Goal: Check status: Check status

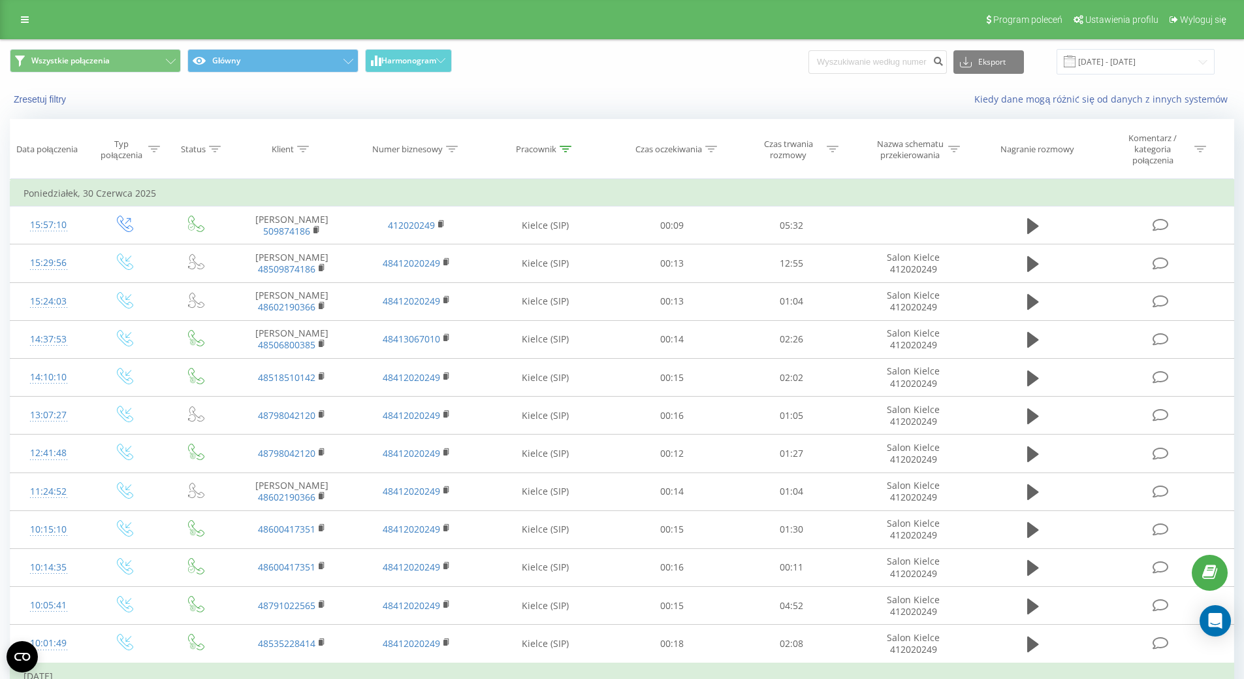
click at [1119, 62] on input "[DATE] - [DATE]" at bounding box center [1136, 61] width 158 height 25
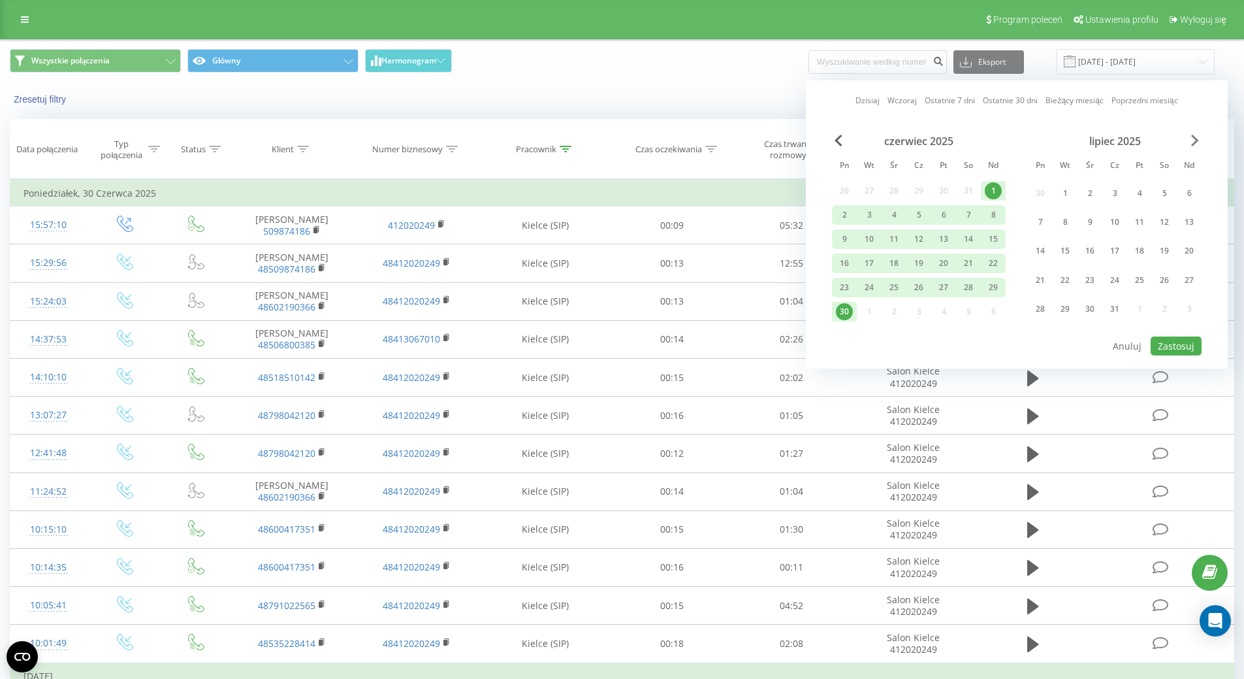
click at [1197, 146] on span "Next Month" at bounding box center [1195, 141] width 8 height 12
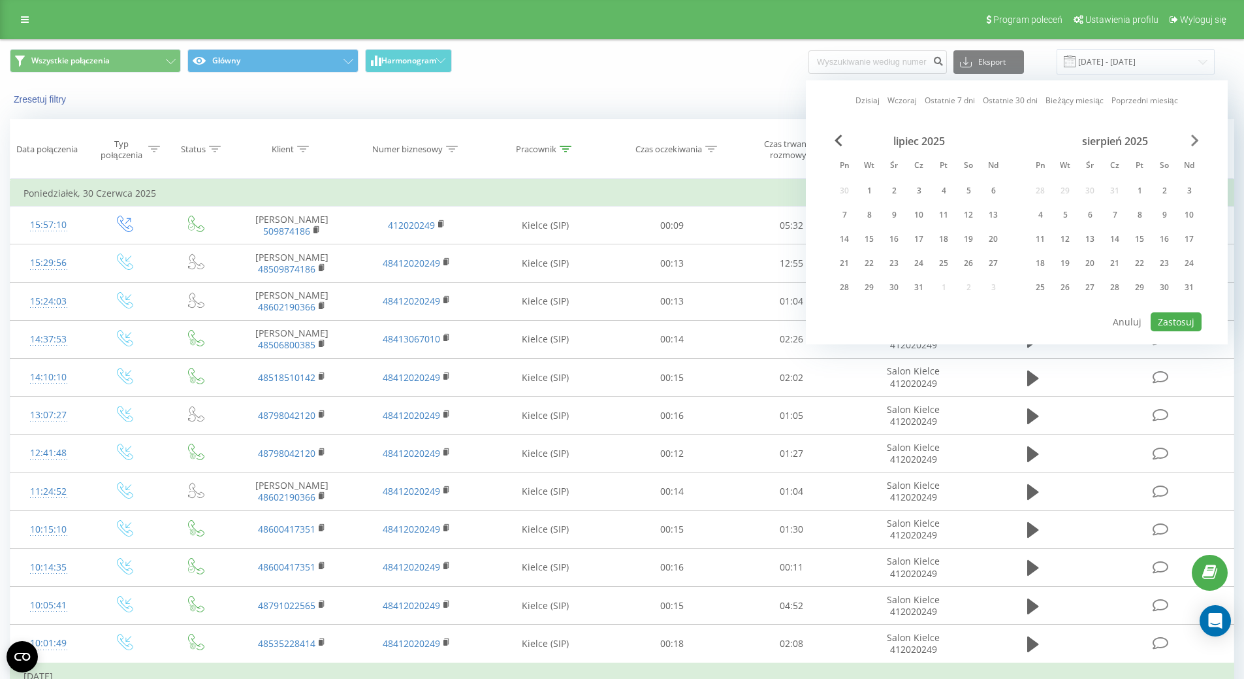
click at [1196, 140] on span "Next Month" at bounding box center [1195, 141] width 8 height 12
click at [943, 190] on div "1" at bounding box center [943, 190] width 17 height 17
click at [997, 293] on div "31" at bounding box center [993, 287] width 17 height 17
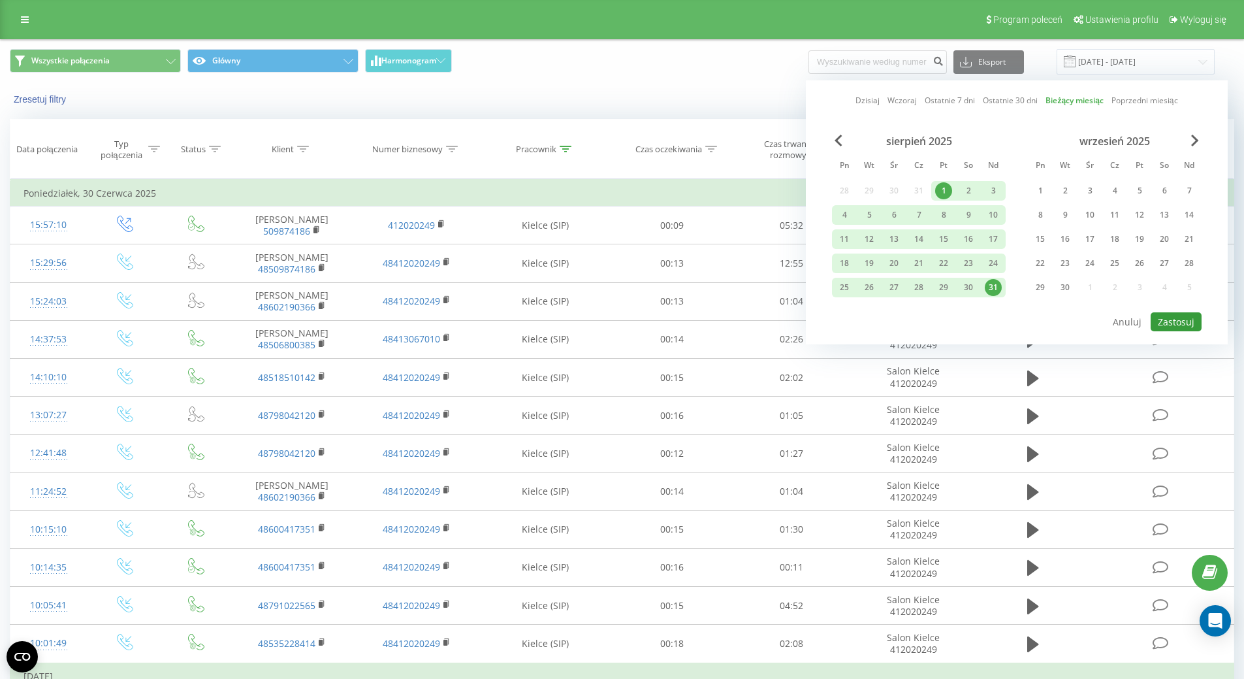
click at [1176, 320] on button "Zastosuj" at bounding box center [1176, 321] width 51 height 19
type input "[DATE] - [DATE]"
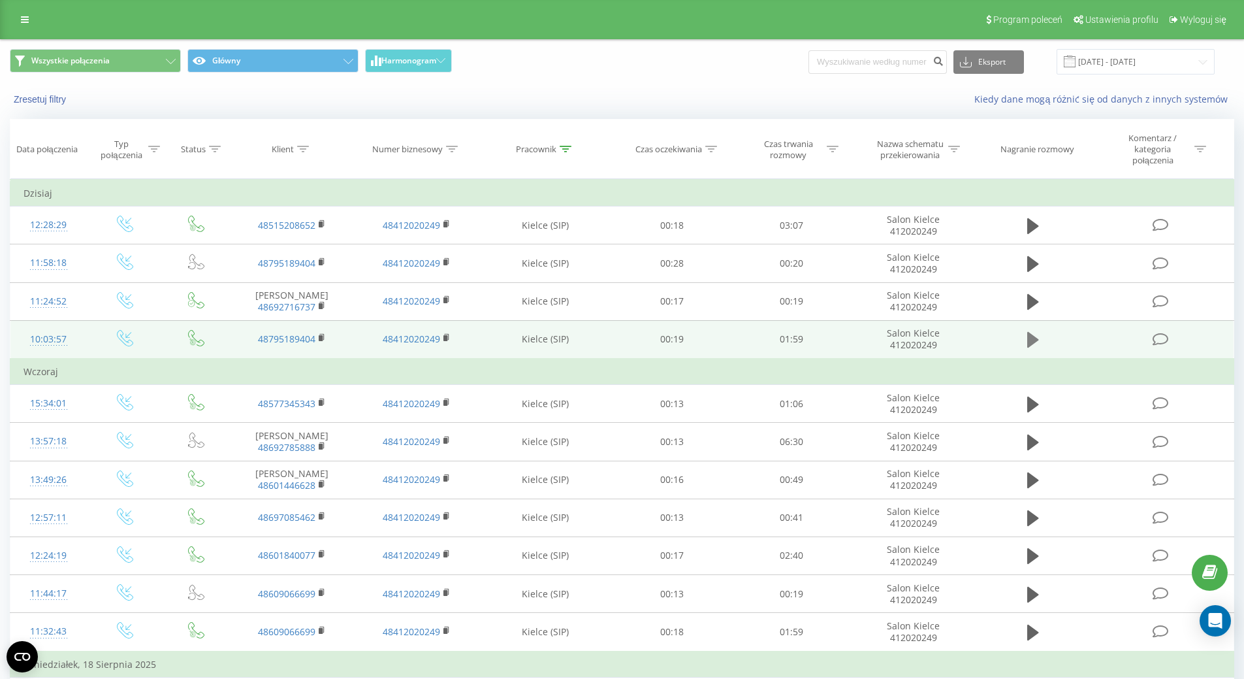
click at [1028, 332] on icon at bounding box center [1034, 340] width 12 height 18
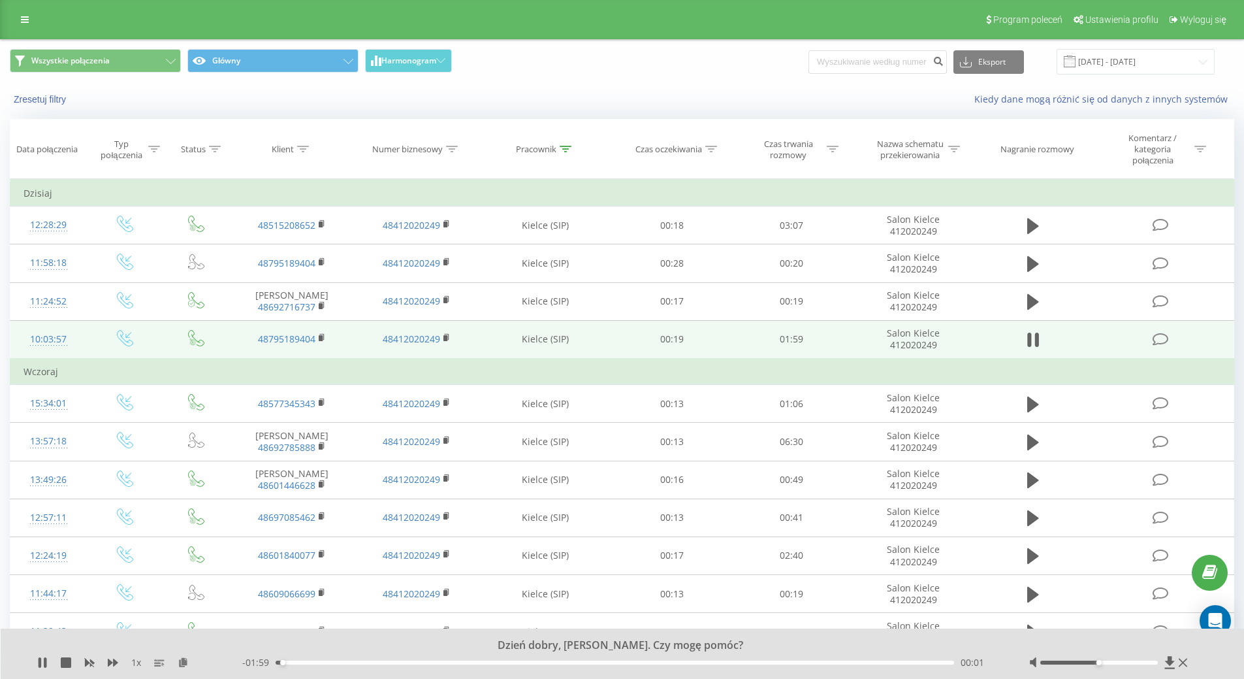
click at [437, 664] on div "00:01" at bounding box center [615, 662] width 679 height 4
click at [662, 667] on div "- 01:30 00:29 00:29" at bounding box center [619, 662] width 754 height 13
click at [696, 660] on div "00:30" at bounding box center [615, 662] width 679 height 4
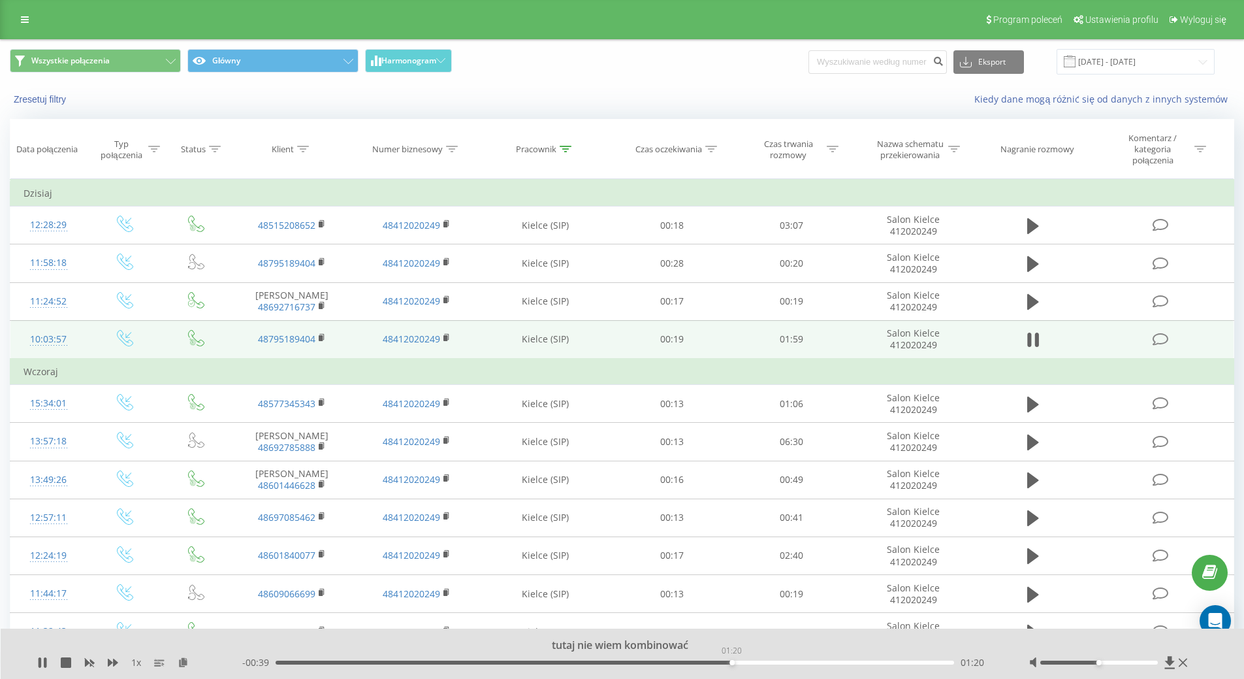
click at [732, 664] on div "01:20" at bounding box center [615, 662] width 679 height 4
click at [42, 661] on icon at bounding box center [42, 662] width 10 height 10
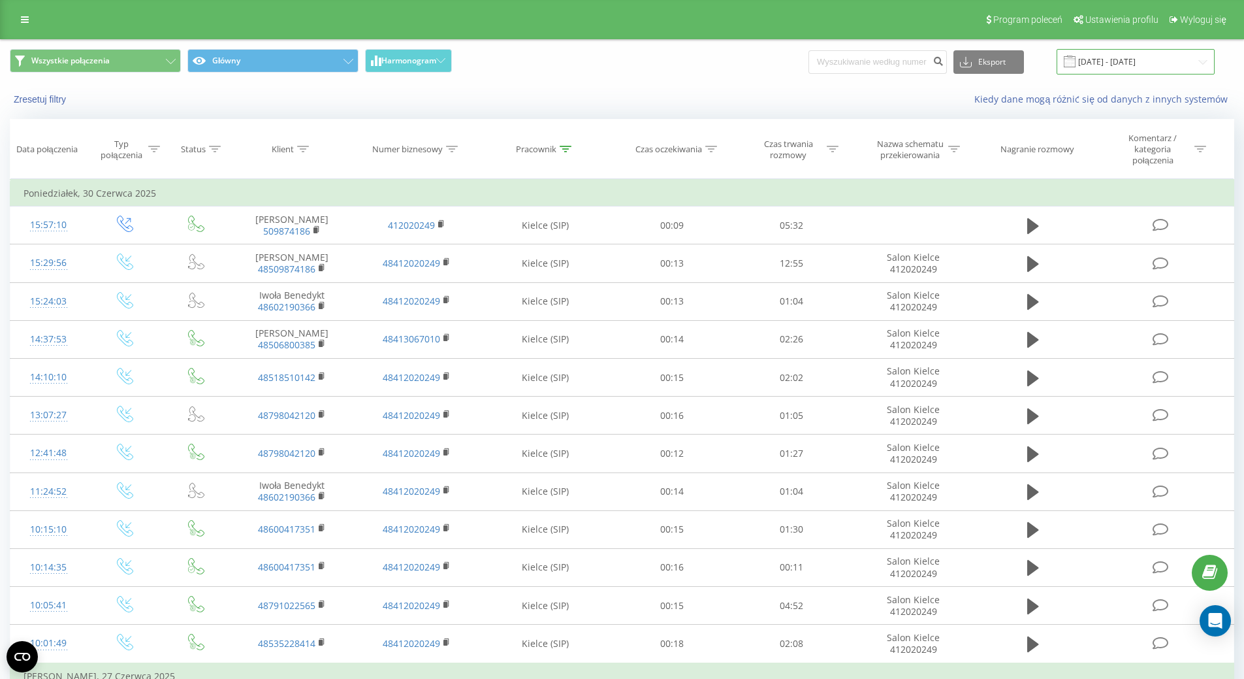
click at [1141, 63] on input "[DATE] - [DATE]" at bounding box center [1136, 61] width 158 height 25
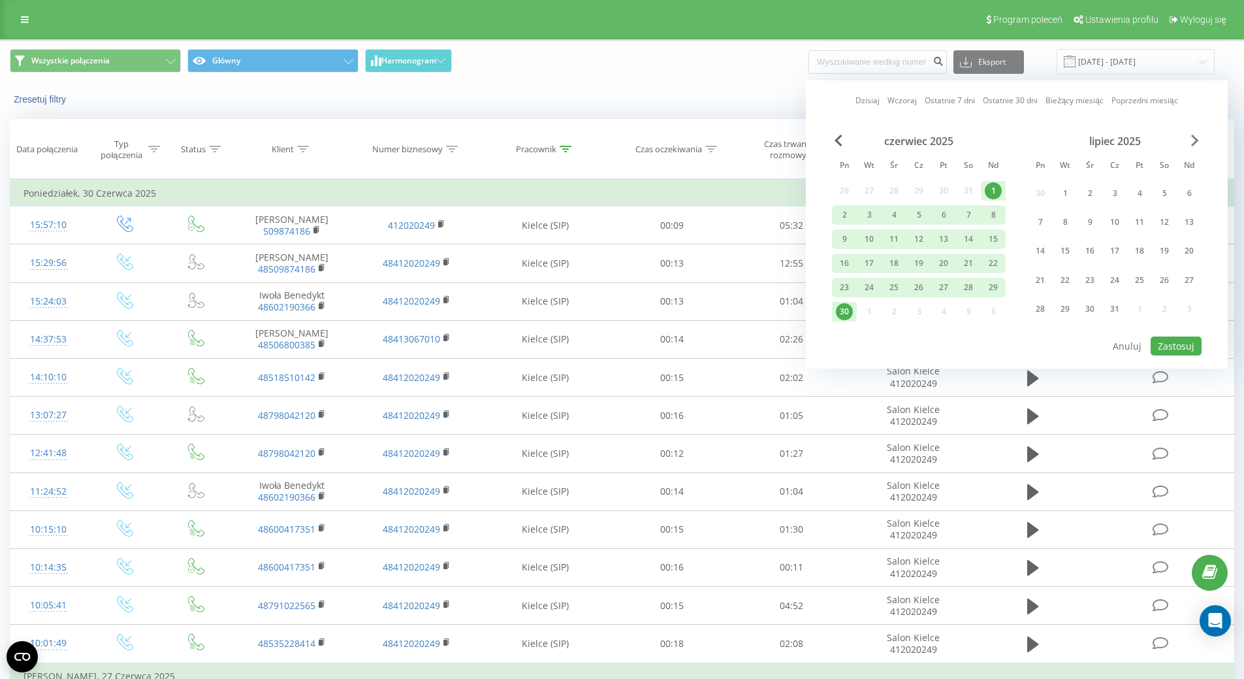
click at [1195, 142] on span "Next Month" at bounding box center [1195, 141] width 8 height 12
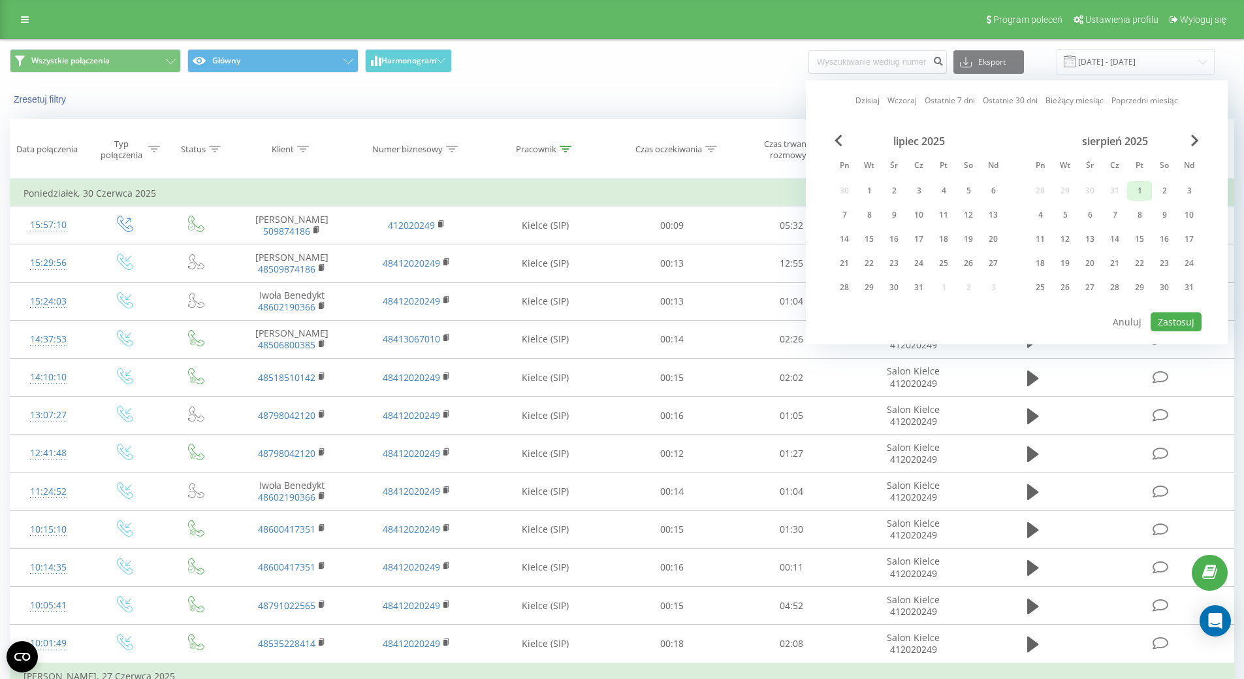
click at [1139, 188] on div "1" at bounding box center [1139, 190] width 17 height 17
drag, startPoint x: 1191, startPoint y: 286, endPoint x: 1186, endPoint y: 312, distance: 26.1
click at [1186, 292] on div "31" at bounding box center [1189, 287] width 17 height 17
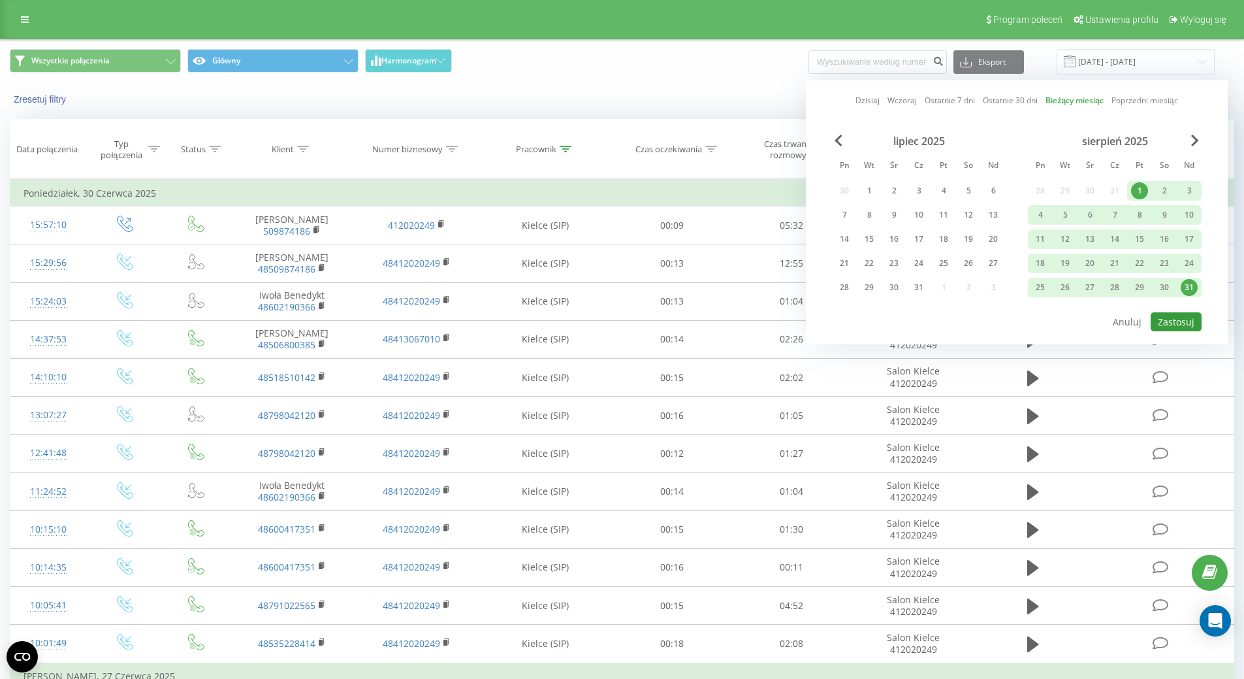
click at [1179, 325] on button "Zastosuj" at bounding box center [1176, 321] width 51 height 19
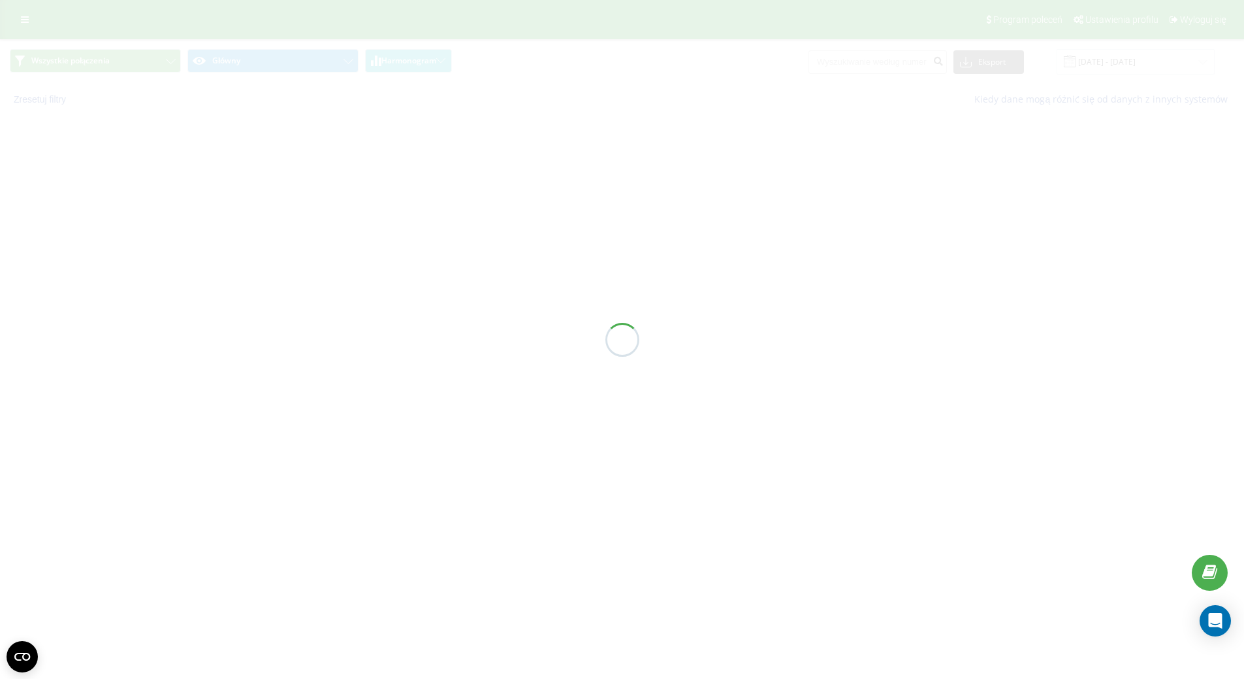
type input "[DATE] - [DATE]"
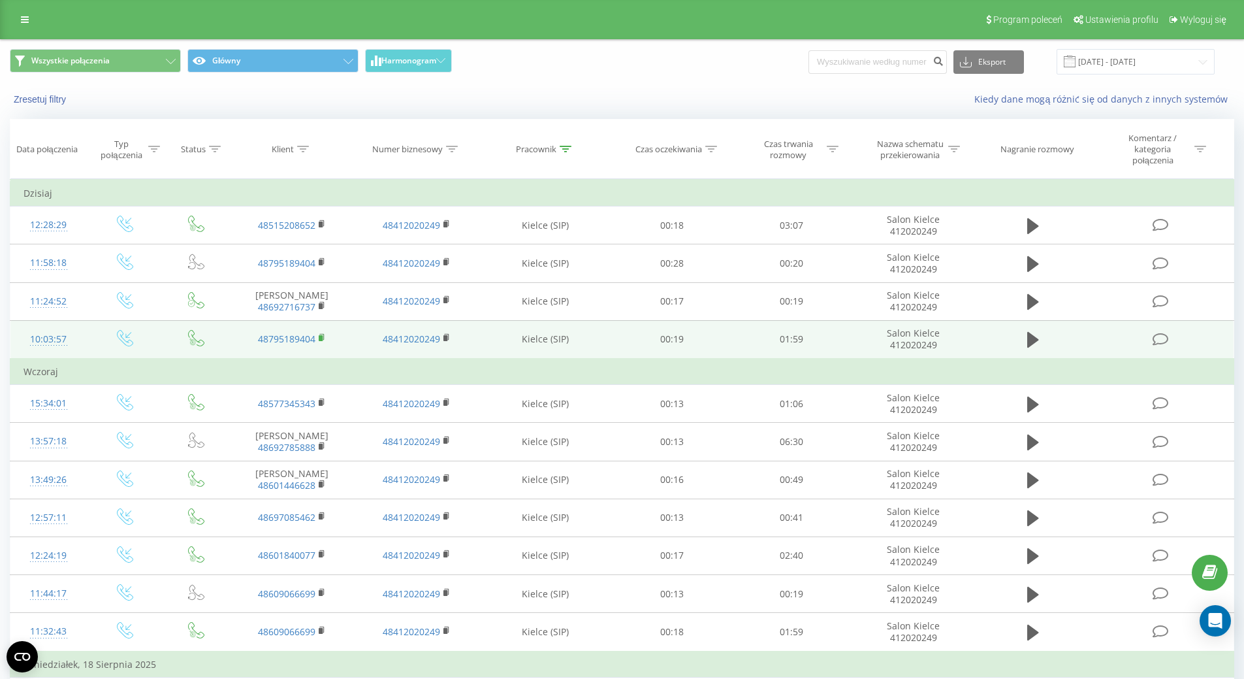
click at [321, 336] on rect at bounding box center [321, 338] width 4 height 6
